Goal: Task Accomplishment & Management: Use online tool/utility

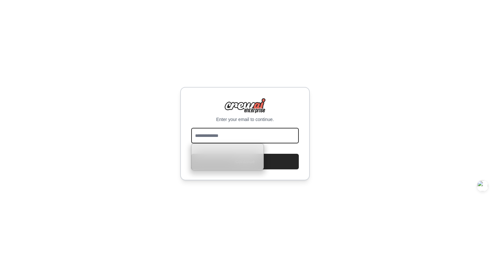
click at [260, 134] on input "email" at bounding box center [245, 136] width 108 height 16
click at [327, 136] on div "Enter your email to continue. Continue" at bounding box center [245, 133] width 490 height 267
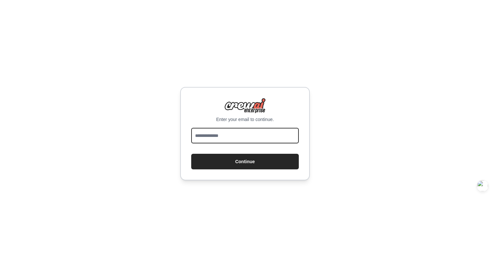
click at [283, 136] on input "email" at bounding box center [245, 136] width 108 height 16
type input "*"
type input "**********"
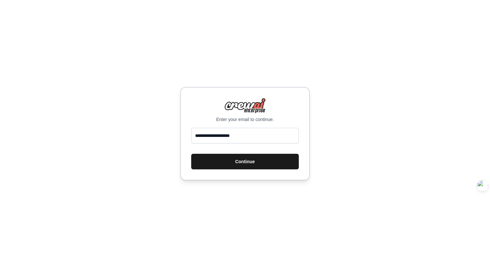
click at [287, 163] on button "Continue" at bounding box center [245, 162] width 108 height 16
click at [237, 161] on button "Continue" at bounding box center [245, 162] width 108 height 16
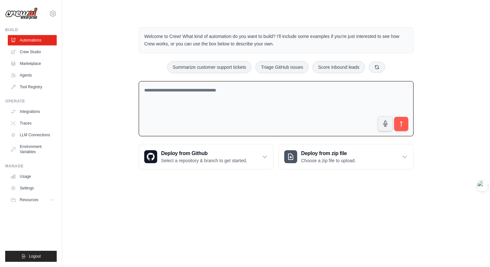
click at [200, 95] on textarea at bounding box center [276, 108] width 275 height 55
paste textarea "**********"
type textarea "**********"
click at [402, 122] on icon "submit" at bounding box center [401, 123] width 7 height 7
click at [39, 51] on link "Crew Studio" at bounding box center [32, 52] width 49 height 10
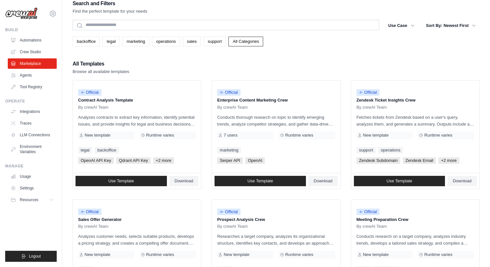
scroll to position [10, 0]
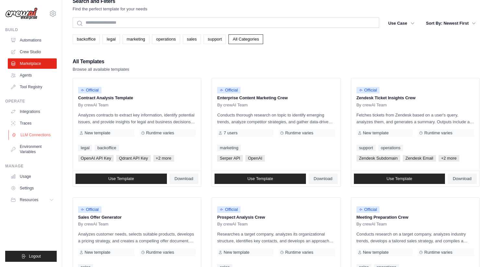
click at [30, 134] on link "LLM Connections" at bounding box center [32, 135] width 49 height 10
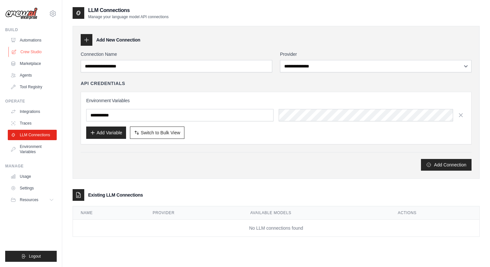
click at [42, 50] on link "Crew Studio" at bounding box center [32, 52] width 49 height 10
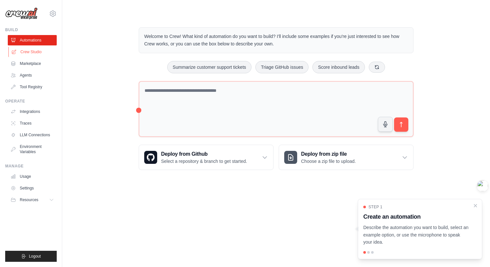
click at [41, 49] on link "Crew Studio" at bounding box center [32, 52] width 49 height 10
click at [407, 236] on p "Describe the automation you want to build, select an example option, or use the…" at bounding box center [416, 234] width 106 height 22
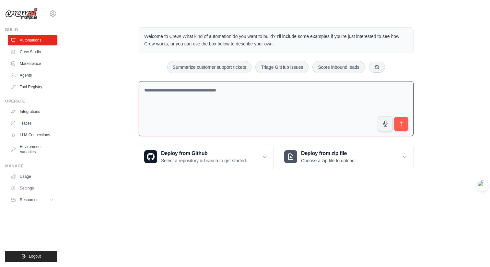
click at [308, 107] on textarea at bounding box center [276, 108] width 275 height 55
type textarea "*"
paste textarea "**********"
type textarea "**********"
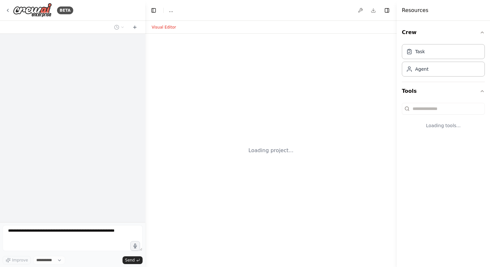
select select "****"
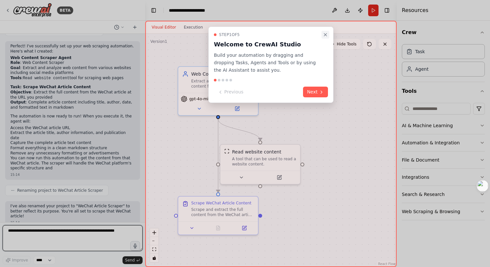
scroll to position [270, 0]
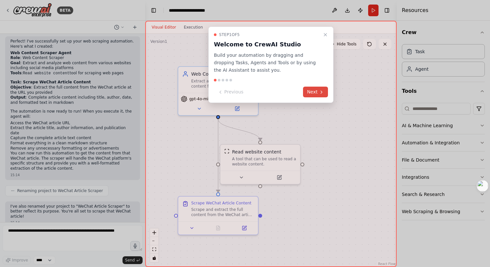
click at [319, 93] on icon at bounding box center [321, 91] width 5 height 5
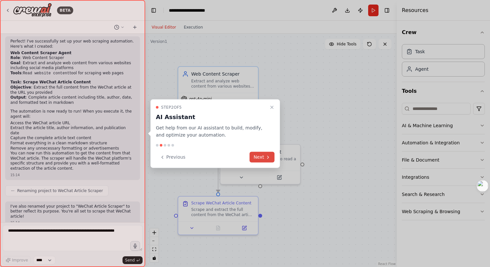
click at [269, 153] on button "Next" at bounding box center [261, 157] width 25 height 11
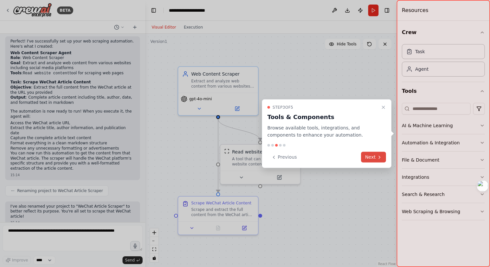
click at [371, 155] on button "Next" at bounding box center [373, 157] width 25 height 11
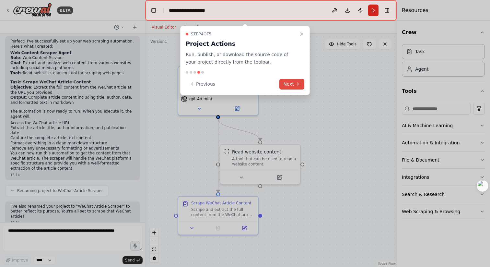
click at [296, 83] on icon at bounding box center [297, 83] width 5 height 5
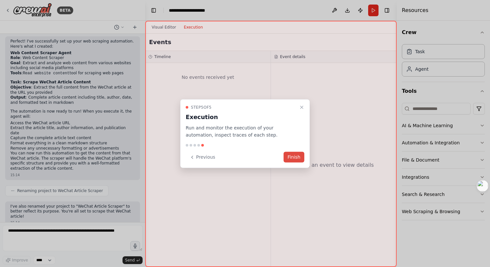
click at [293, 157] on button "Finish" at bounding box center [293, 157] width 21 height 11
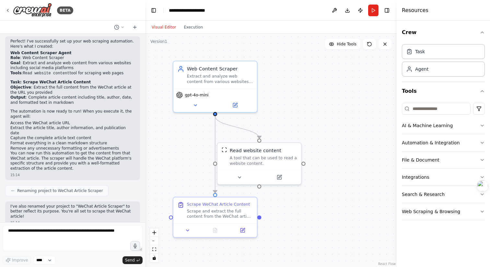
click at [283, 228] on div ".deletable-edge-delete-btn { width: 20px; height: 20px; border: 0px solid #ffff…" at bounding box center [270, 150] width 251 height 233
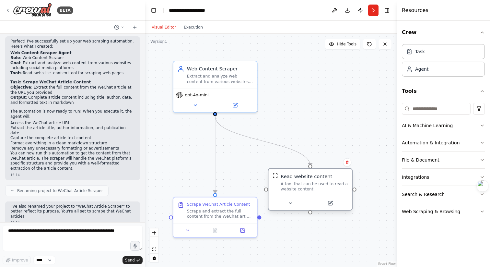
drag, startPoint x: 274, startPoint y: 149, endPoint x: 329, endPoint y: 174, distance: 60.7
click at [328, 175] on div "Read website content" at bounding box center [305, 176] width 51 height 7
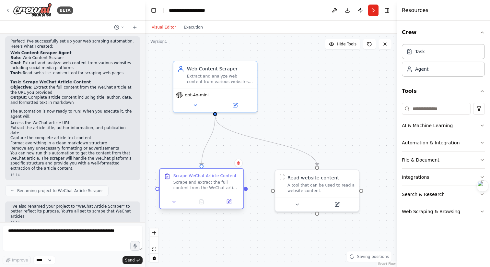
drag, startPoint x: 239, startPoint y: 201, endPoint x: 225, endPoint y: 175, distance: 29.9
click at [225, 175] on div "Scrape WeChat Article Content" at bounding box center [204, 176] width 63 height 6
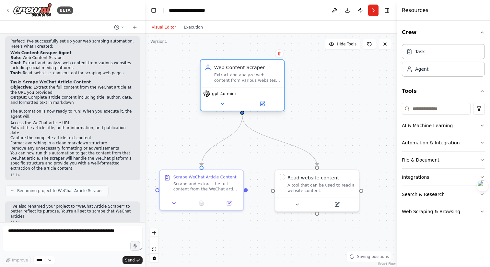
drag, startPoint x: 229, startPoint y: 72, endPoint x: 258, endPoint y: 73, distance: 28.8
click at [258, 72] on div "Extract and analyze web content from various websites including social media pl…" at bounding box center [247, 77] width 66 height 11
drag, startPoint x: 258, startPoint y: 73, endPoint x: 277, endPoint y: 59, distance: 23.2
click at [277, 72] on div "Extract and analyze web content from various websites including social media pl…" at bounding box center [254, 77] width 66 height 11
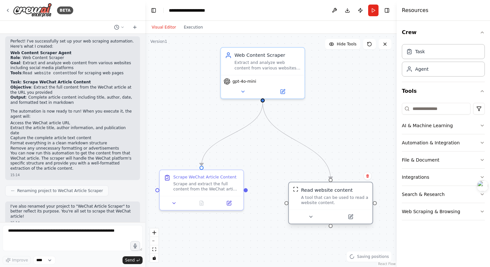
drag, startPoint x: 288, startPoint y: 177, endPoint x: 305, endPoint y: 192, distance: 22.5
click at [305, 192] on div "Read website content" at bounding box center [326, 189] width 51 height 7
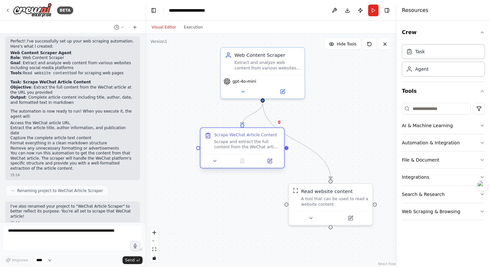
drag, startPoint x: 200, startPoint y: 175, endPoint x: 240, endPoint y: 137, distance: 54.3
click at [240, 137] on div "Scrape WeChat Article Content Scrape and extract the full content from the WeCh…" at bounding box center [247, 141] width 66 height 18
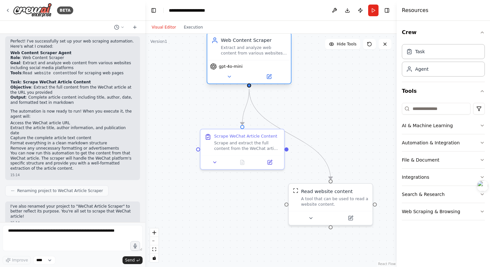
drag, startPoint x: 276, startPoint y: 66, endPoint x: 264, endPoint y: 53, distance: 18.6
click at [263, 52] on div "Extract and analyze web content from various websites including social media pl…" at bounding box center [254, 50] width 66 height 11
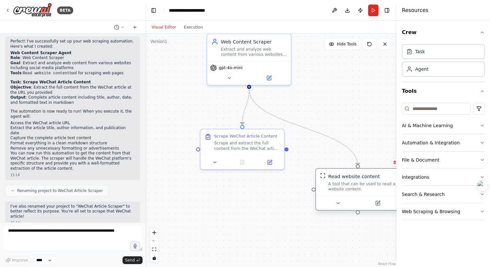
drag, startPoint x: 306, startPoint y: 198, endPoint x: 334, endPoint y: 185, distance: 30.7
click at [334, 186] on div "A tool that can be used to read a website content." at bounding box center [361, 186] width 67 height 11
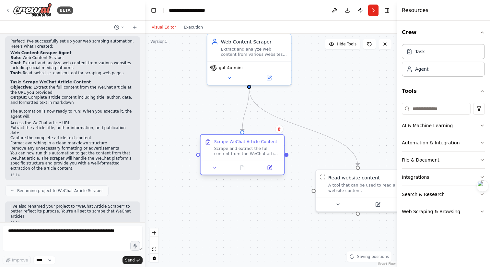
drag, startPoint x: 263, startPoint y: 141, endPoint x: 262, endPoint y: 149, distance: 7.8
click at [262, 149] on div "Scrape and extract the full content from the WeChat article at https://mp.weixi…" at bounding box center [247, 150] width 66 height 11
